Goal: Task Accomplishment & Management: Use online tool/utility

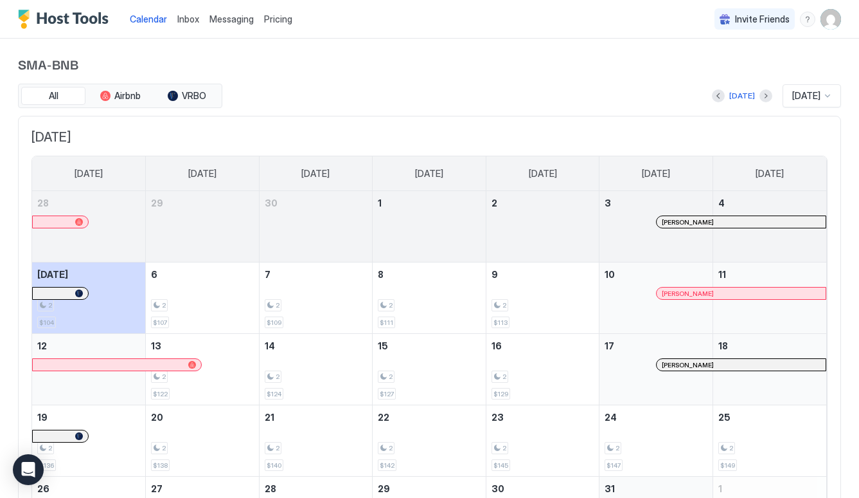
click at [835, 23] on img "User profile" at bounding box center [831, 19] width 21 height 21
click at [613, 84] on div at bounding box center [429, 249] width 859 height 498
click at [137, 87] on button "Airbnb" at bounding box center [120, 96] width 64 height 18
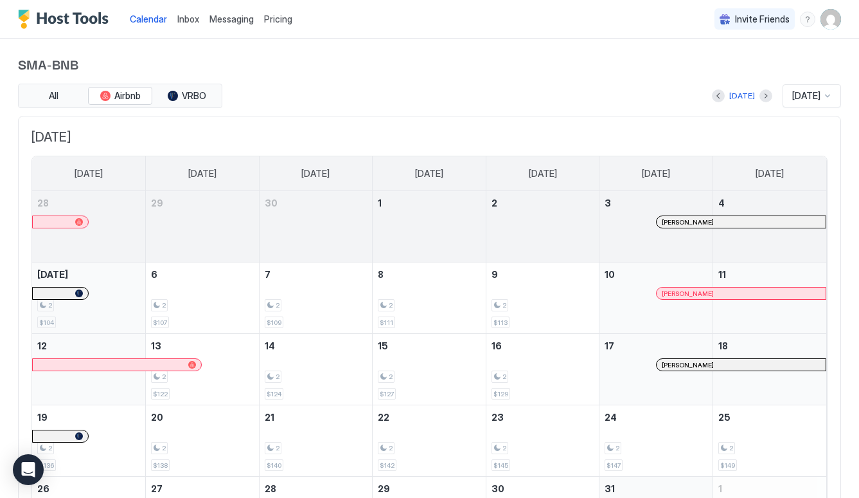
click at [105, 310] on div "2 $104" at bounding box center [88, 297] width 103 height 60
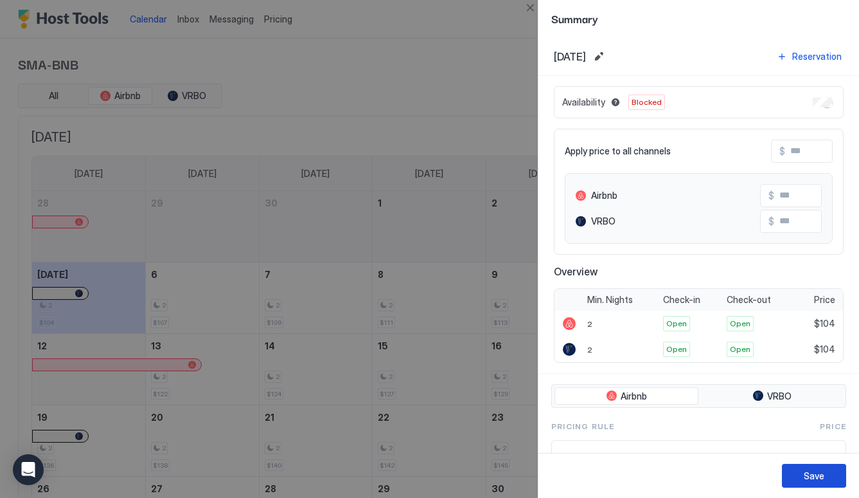
click at [811, 476] on div "Save" at bounding box center [814, 475] width 21 height 13
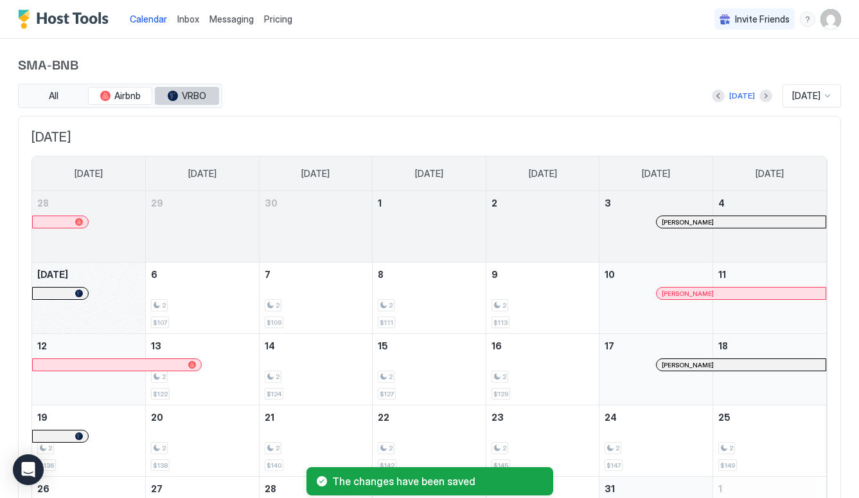
click at [193, 94] on span "VRBO" at bounding box center [194, 96] width 24 height 12
click at [114, 307] on div "October 5, 2025" at bounding box center [88, 297] width 113 height 71
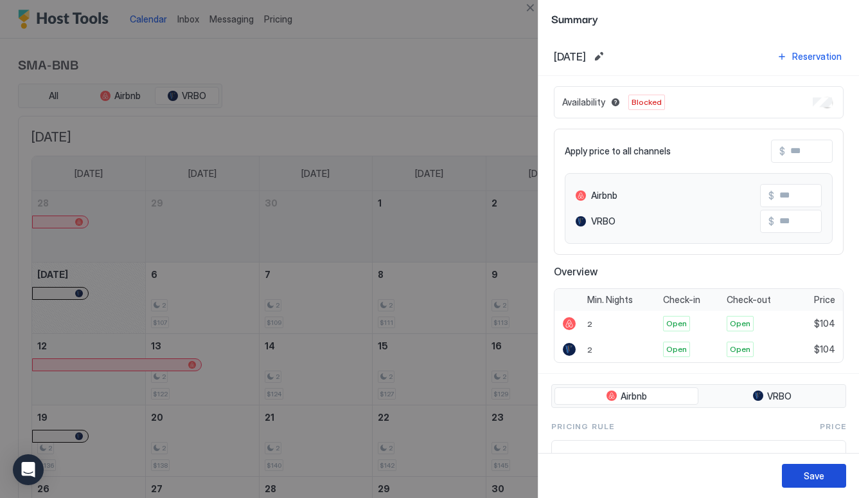
click at [808, 479] on div "Save" at bounding box center [814, 475] width 21 height 13
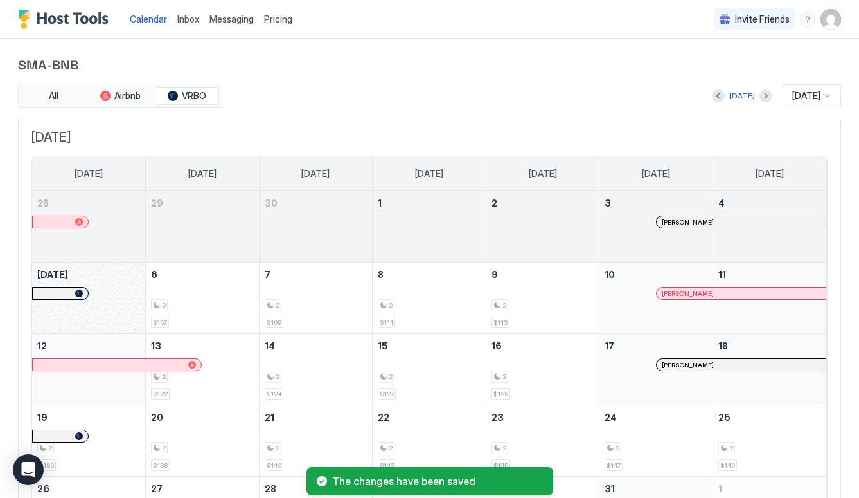
click at [127, 300] on div "October 5, 2025" at bounding box center [88, 297] width 113 height 71
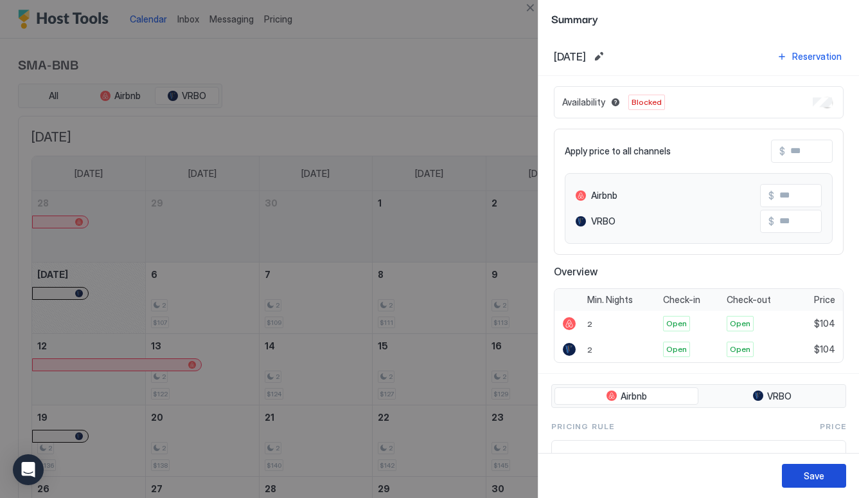
click at [816, 478] on div "Save" at bounding box center [814, 475] width 21 height 13
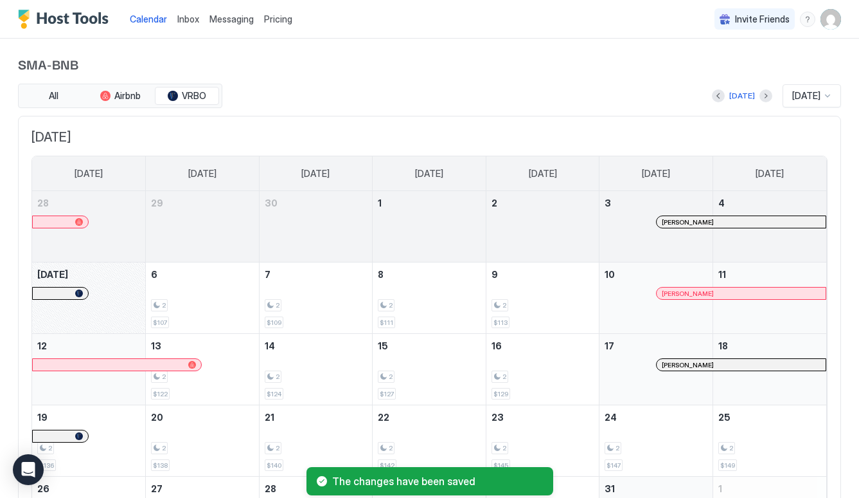
click at [260, 144] on span "[DATE]" at bounding box center [429, 137] width 796 height 16
click at [113, 91] on button "Airbnb" at bounding box center [120, 96] width 64 height 18
click at [48, 89] on button "All" at bounding box center [53, 96] width 64 height 18
